Goal: Information Seeking & Learning: Learn about a topic

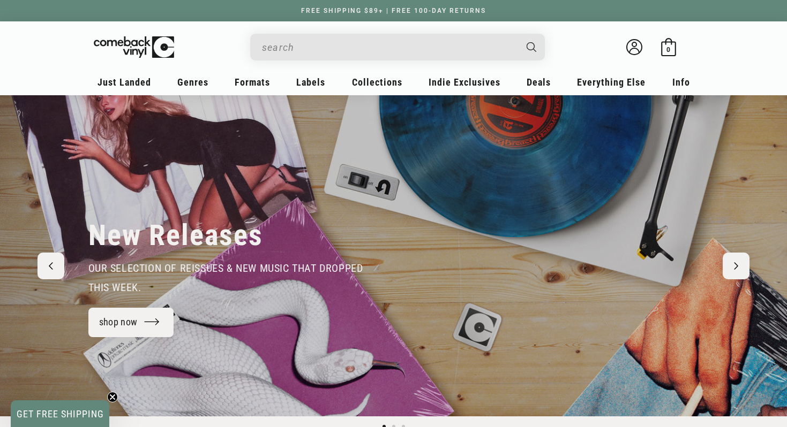
click at [412, 32] on header "My account Just Landed Just Landed New Releases Genres" at bounding box center [393, 57] width 659 height 73
click at [402, 45] on input "When autocomplete results are available use up and down arrows to review and en…" at bounding box center [389, 47] width 254 height 22
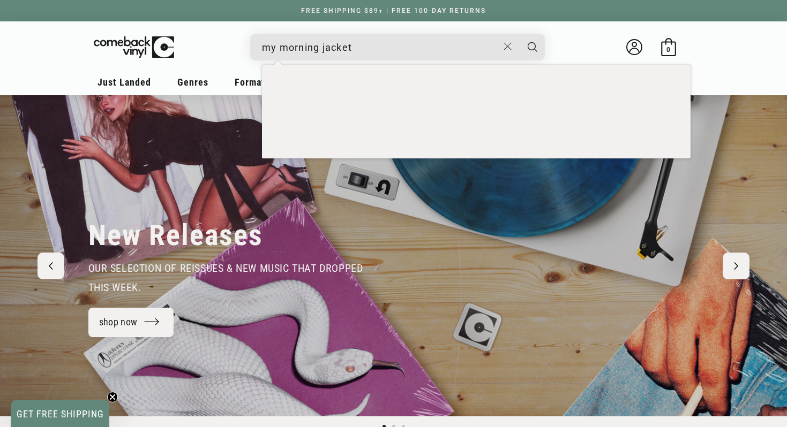
type input "my morning jacket"
click at [532, 47] on button "Search" at bounding box center [532, 47] width 27 height 27
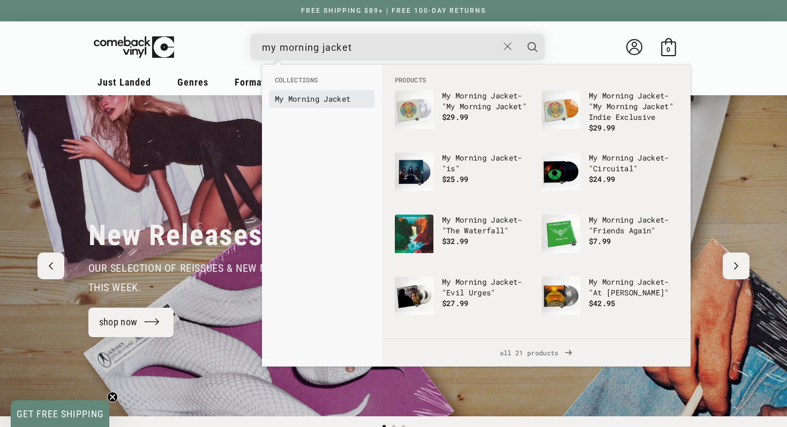
click at [332, 101] on b "Jacket" at bounding box center [336, 99] width 27 height 10
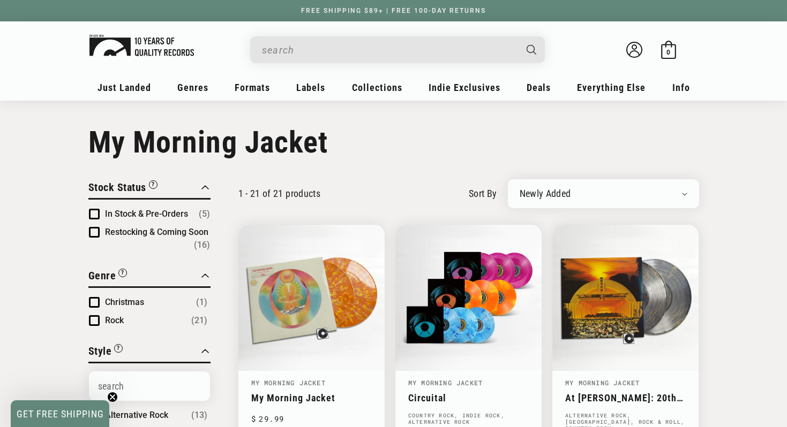
click at [152, 36] on img at bounding box center [141, 45] width 104 height 21
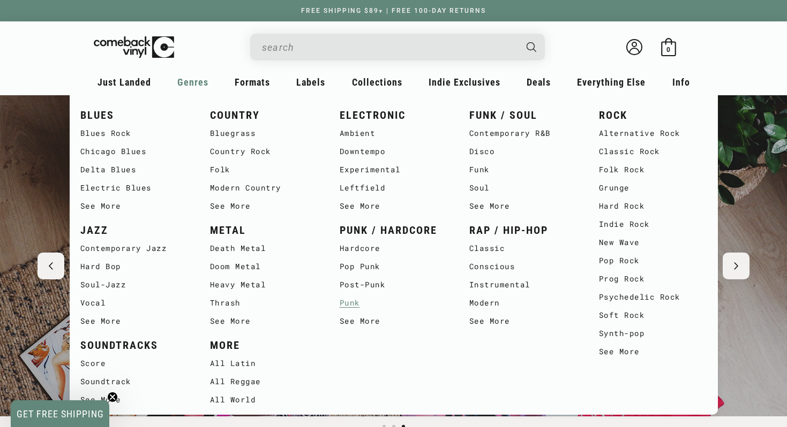
click at [348, 303] on link "Punk" at bounding box center [393, 303] width 108 height 18
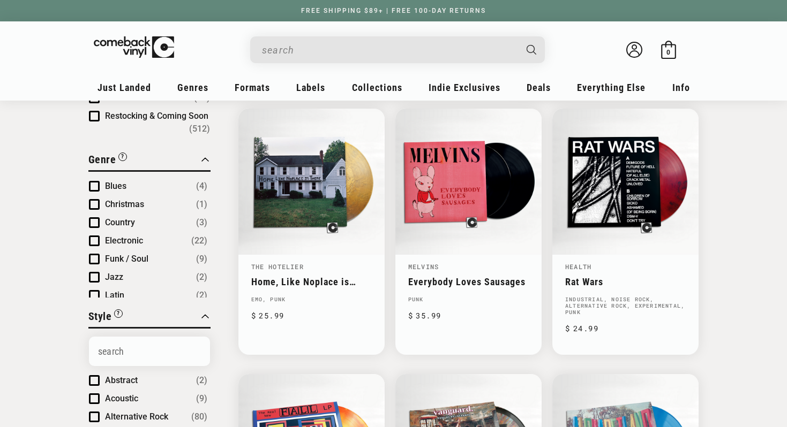
scroll to position [122, 0]
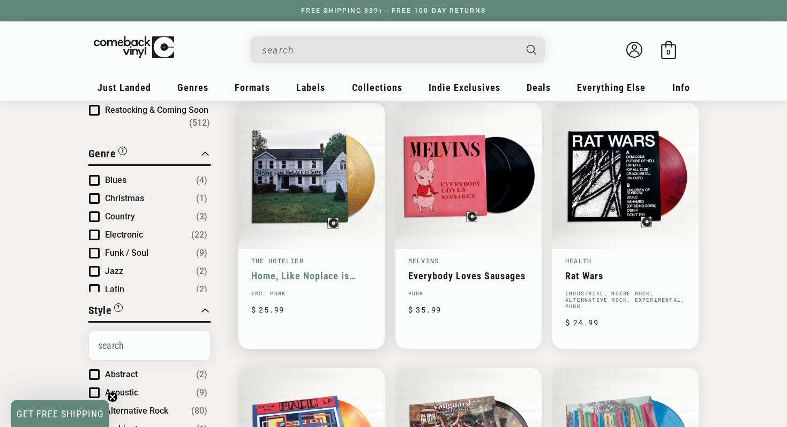
click at [320, 270] on link "Home, Like Noplace is There" at bounding box center [311, 275] width 120 height 11
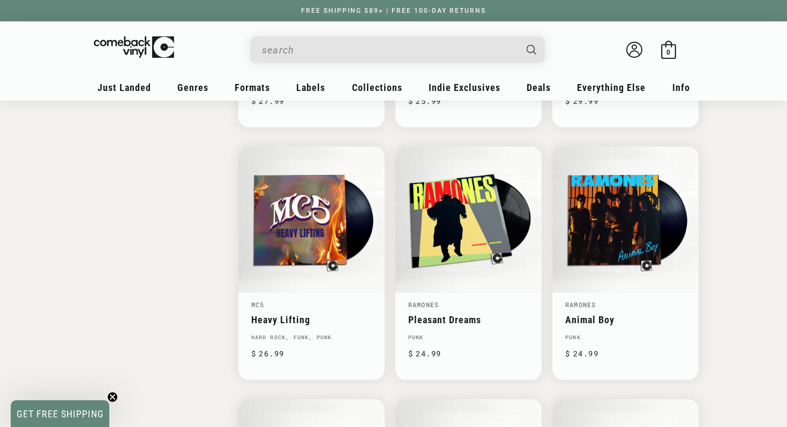
scroll to position [1370, 0]
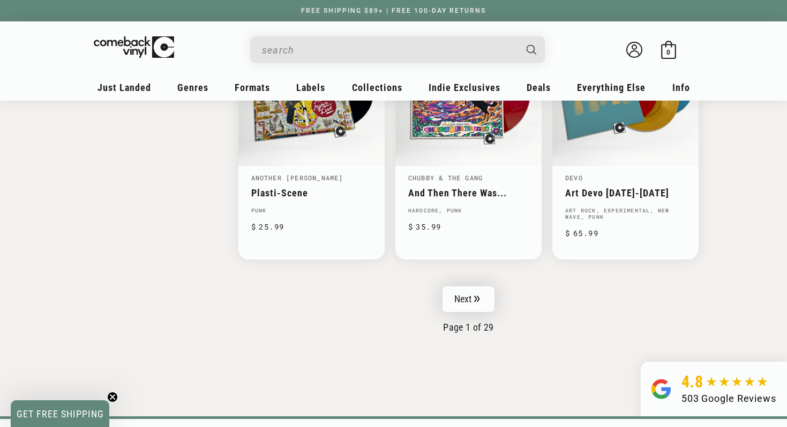
click at [482, 303] on link "Next" at bounding box center [468, 299] width 52 height 26
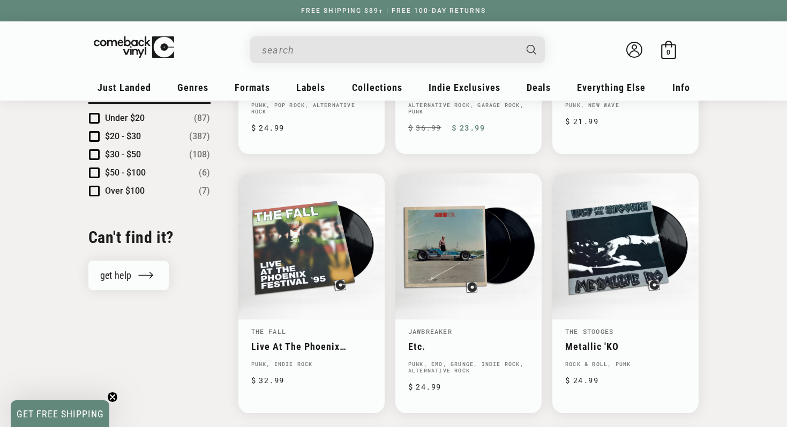
scroll to position [1180, 0]
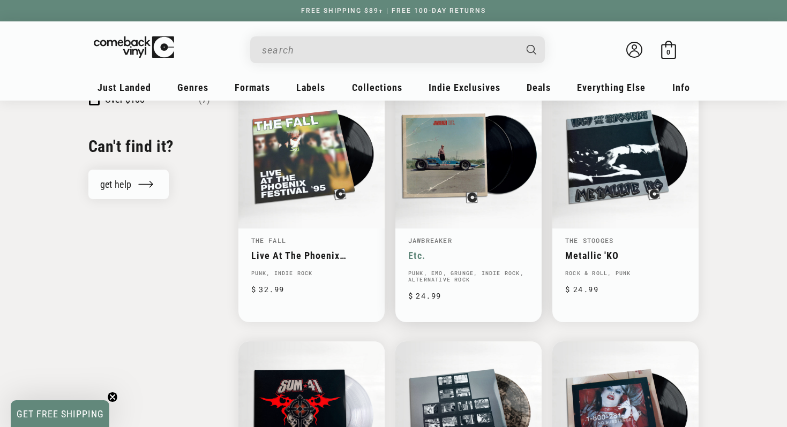
click at [427, 244] on link "Jawbreaker" at bounding box center [430, 240] width 44 height 9
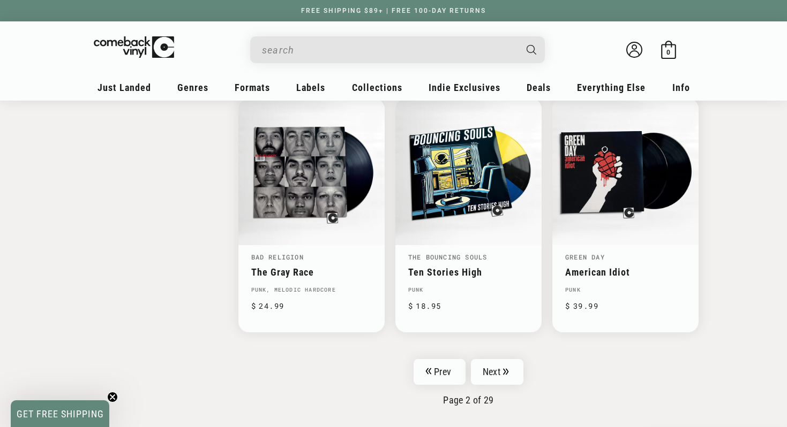
scroll to position [1675, 0]
click at [504, 369] on icon "Pagination" at bounding box center [506, 372] width 6 height 7
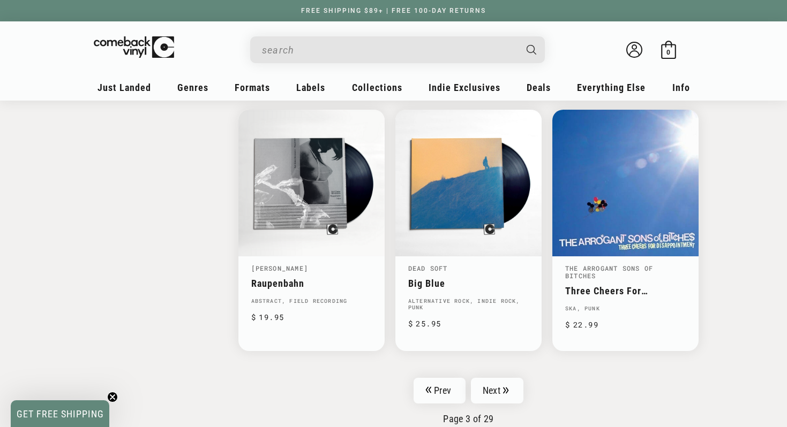
scroll to position [1683, 0]
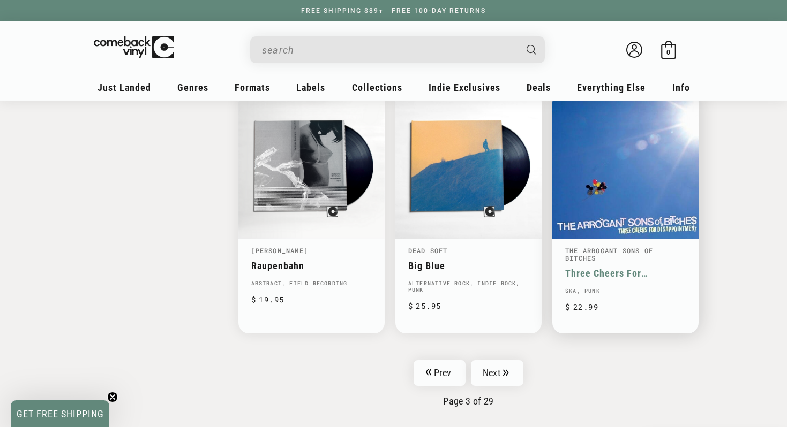
click at [602, 268] on link "Three Cheers For Disappointment" at bounding box center [625, 273] width 120 height 11
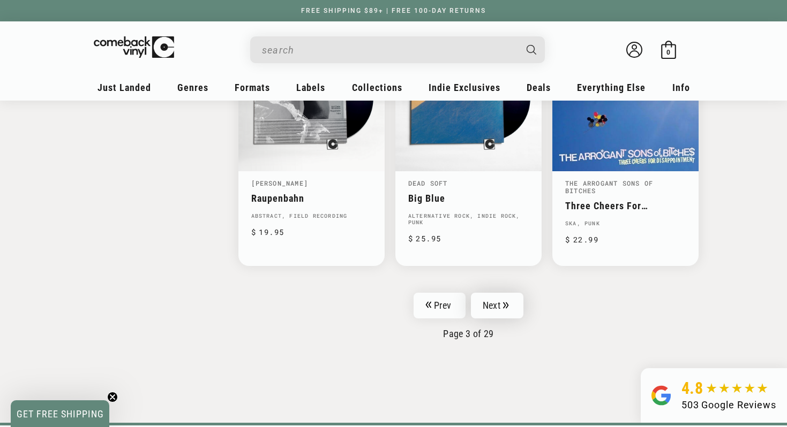
click at [519, 314] on link "Next" at bounding box center [497, 306] width 52 height 26
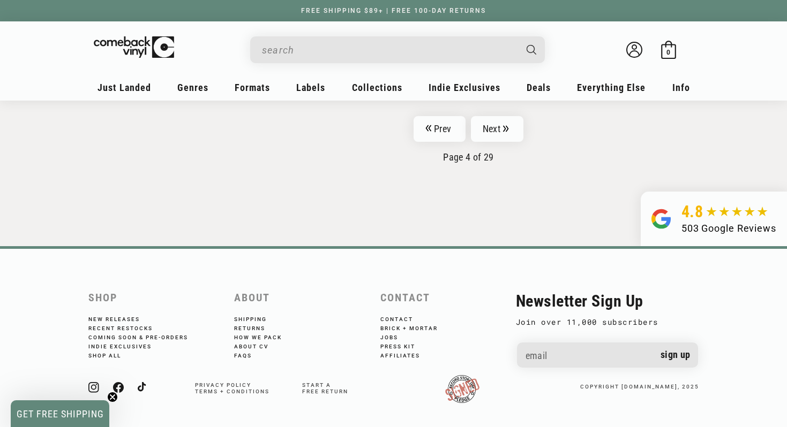
scroll to position [1912, 0]
click at [498, 117] on link "Next" at bounding box center [497, 130] width 52 height 26
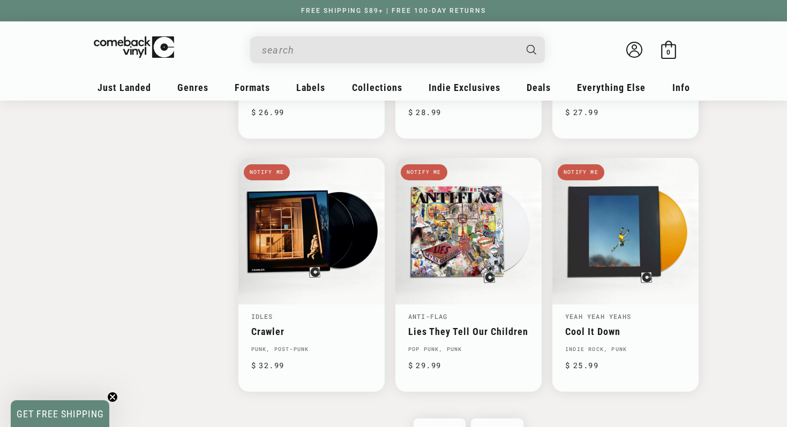
scroll to position [1741, 0]
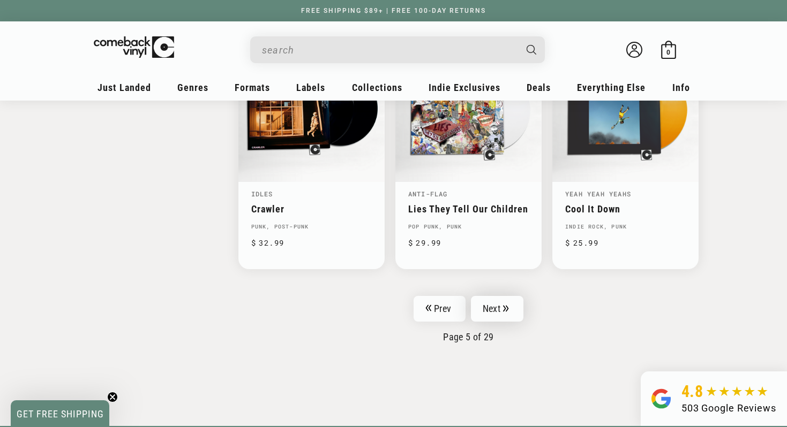
click at [504, 320] on link "Next" at bounding box center [497, 309] width 52 height 26
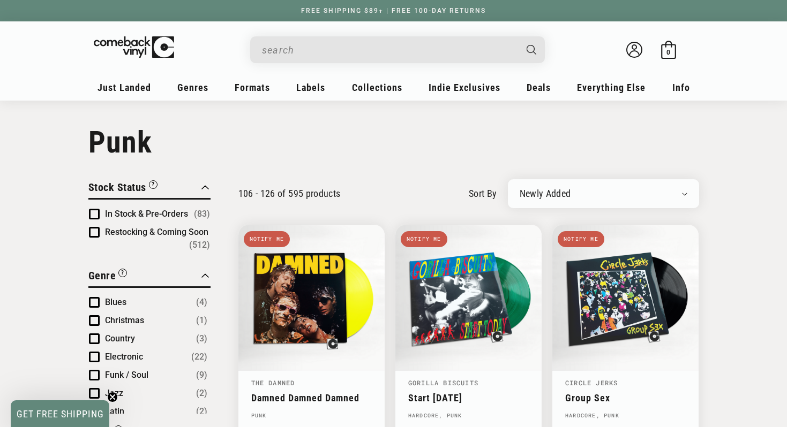
click at [412, 49] on input "When autocomplete results are available use up and down arrows to review and en…" at bounding box center [389, 50] width 254 height 22
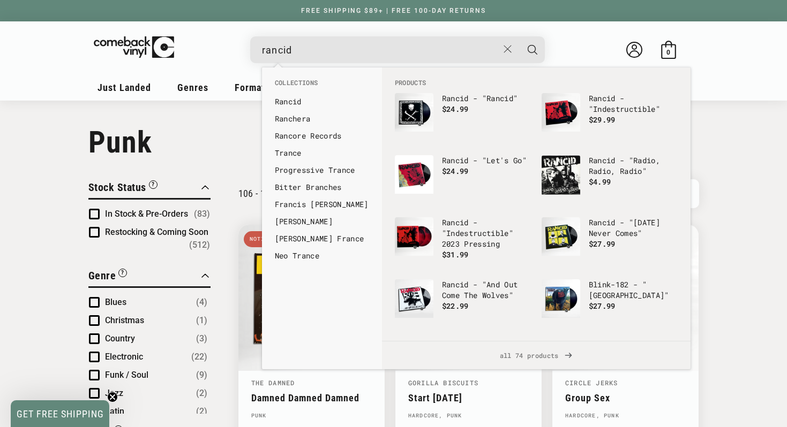
type input "rancid"
click at [532, 49] on button "Search" at bounding box center [532, 49] width 27 height 27
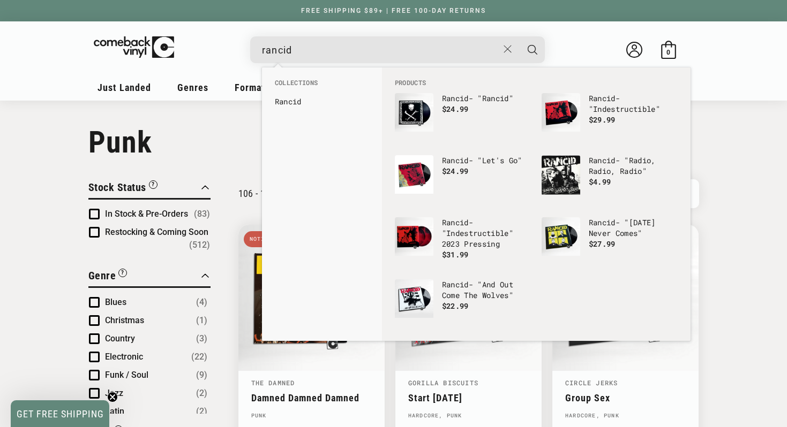
click at [532, 49] on button "Search" at bounding box center [532, 49] width 27 height 27
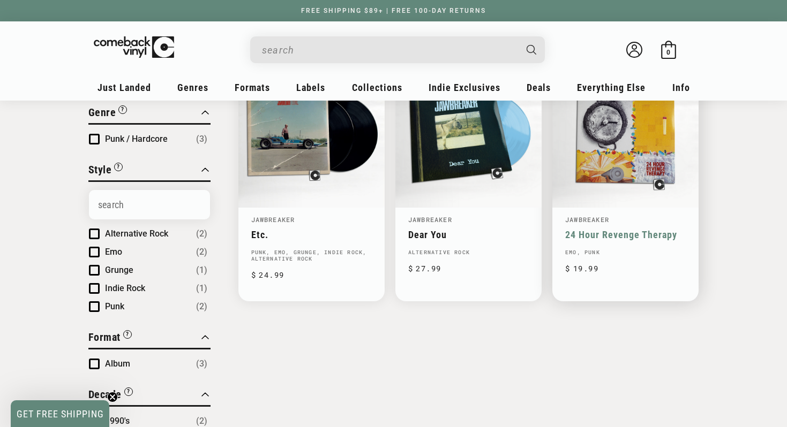
scroll to position [164, 0]
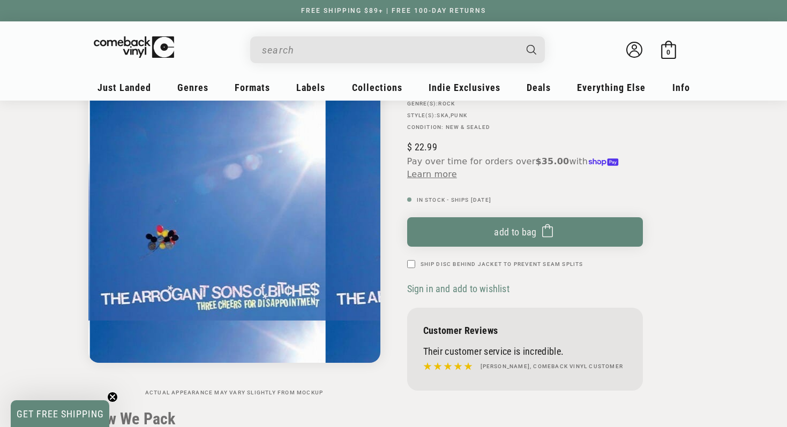
scroll to position [111, 0]
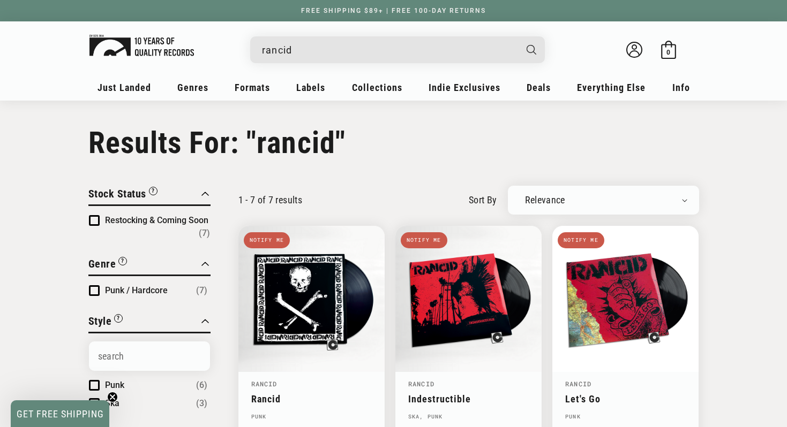
click at [159, 52] on img at bounding box center [141, 45] width 104 height 21
